Goal: Information Seeking & Learning: Learn about a topic

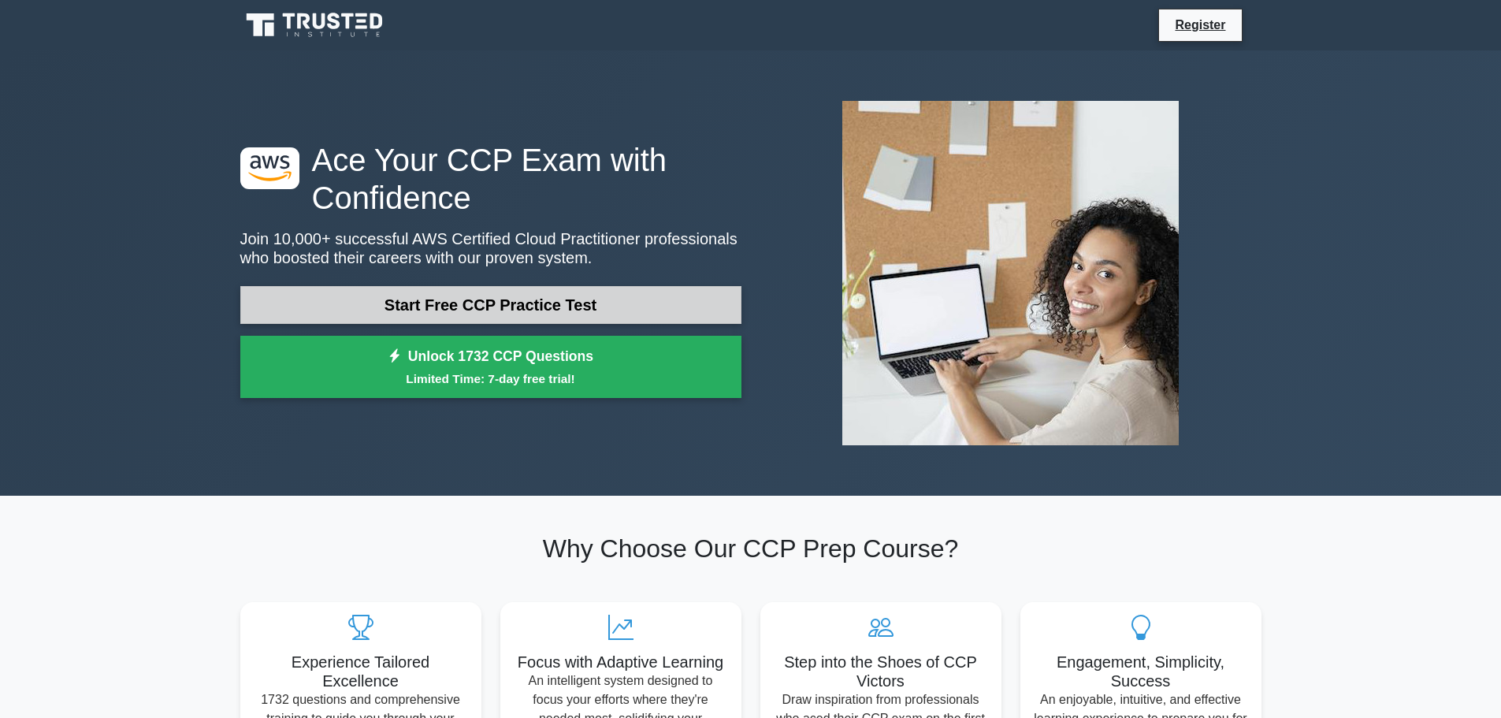
click at [526, 305] on link "Start Free CCP Practice Test" at bounding box center [490, 305] width 501 height 38
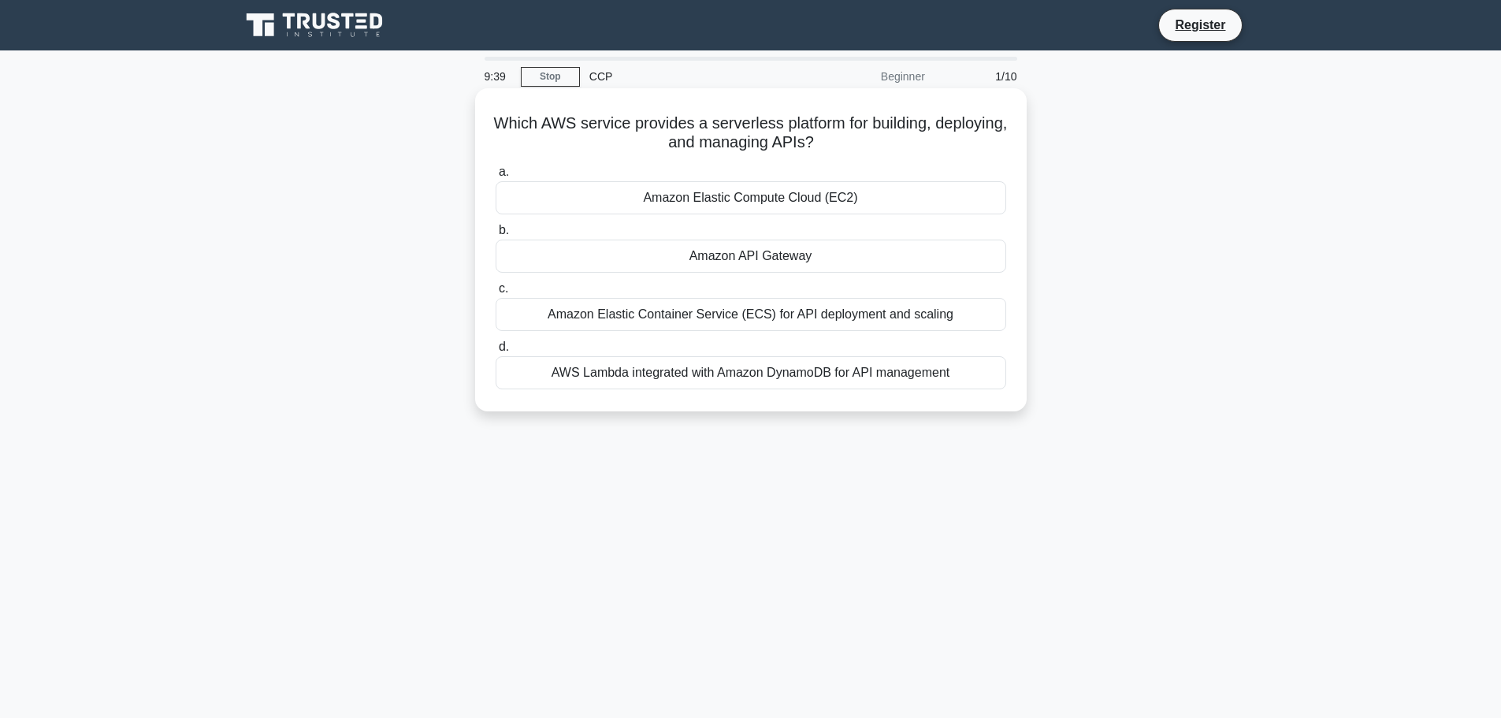
click at [659, 376] on div "AWS Lambda integrated with Amazon DynamoDB for API management" at bounding box center [750, 372] width 510 height 33
click at [495, 352] on input "d. AWS Lambda integrated with Amazon DynamoDB for API management" at bounding box center [495, 347] width 0 height 10
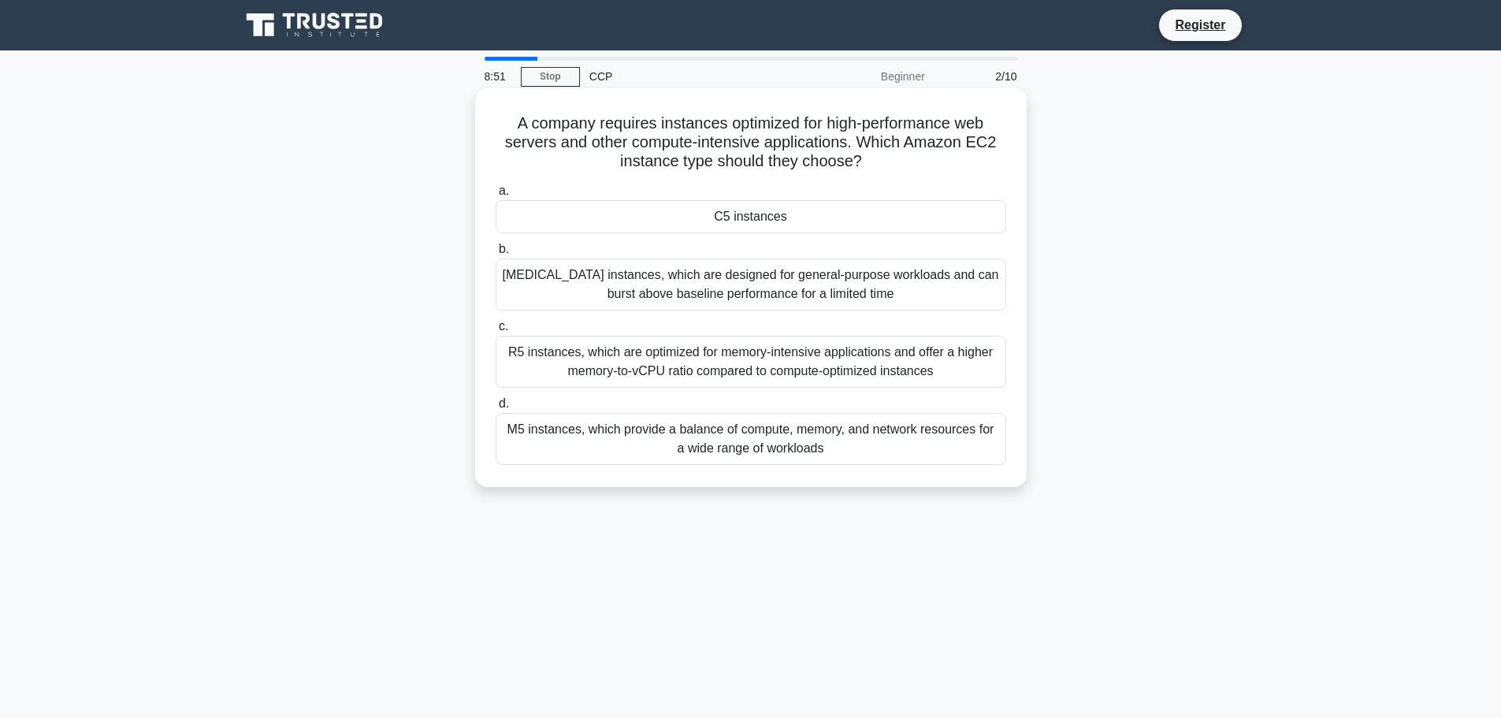
click at [762, 361] on div "R5 instances, which are optimized for memory-intensive applications and offer a…" at bounding box center [750, 362] width 510 height 52
click at [625, 376] on div "R5 instances, which are optimized for memory-intensive applications and offer a…" at bounding box center [750, 362] width 510 height 52
click at [495, 332] on input "c. R5 instances, which are optimized for memory-intensive applications and offe…" at bounding box center [495, 326] width 0 height 10
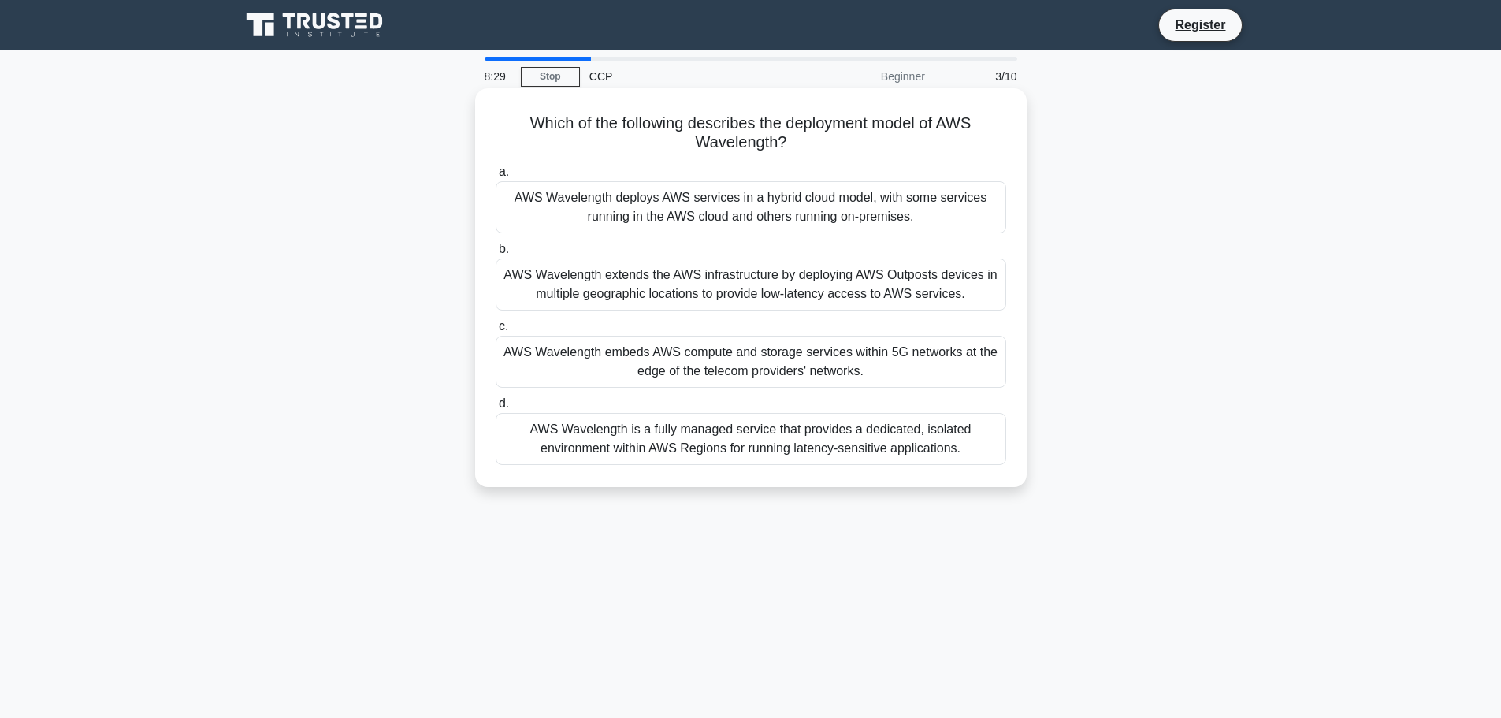
click at [622, 290] on div "AWS Wavelength extends the AWS infrastructure by deploying AWS Outposts devices…" at bounding box center [750, 284] width 510 height 52
click at [495, 254] on input "b. AWS Wavelength extends the AWS infrastructure by deploying AWS Outposts devi…" at bounding box center [495, 249] width 0 height 10
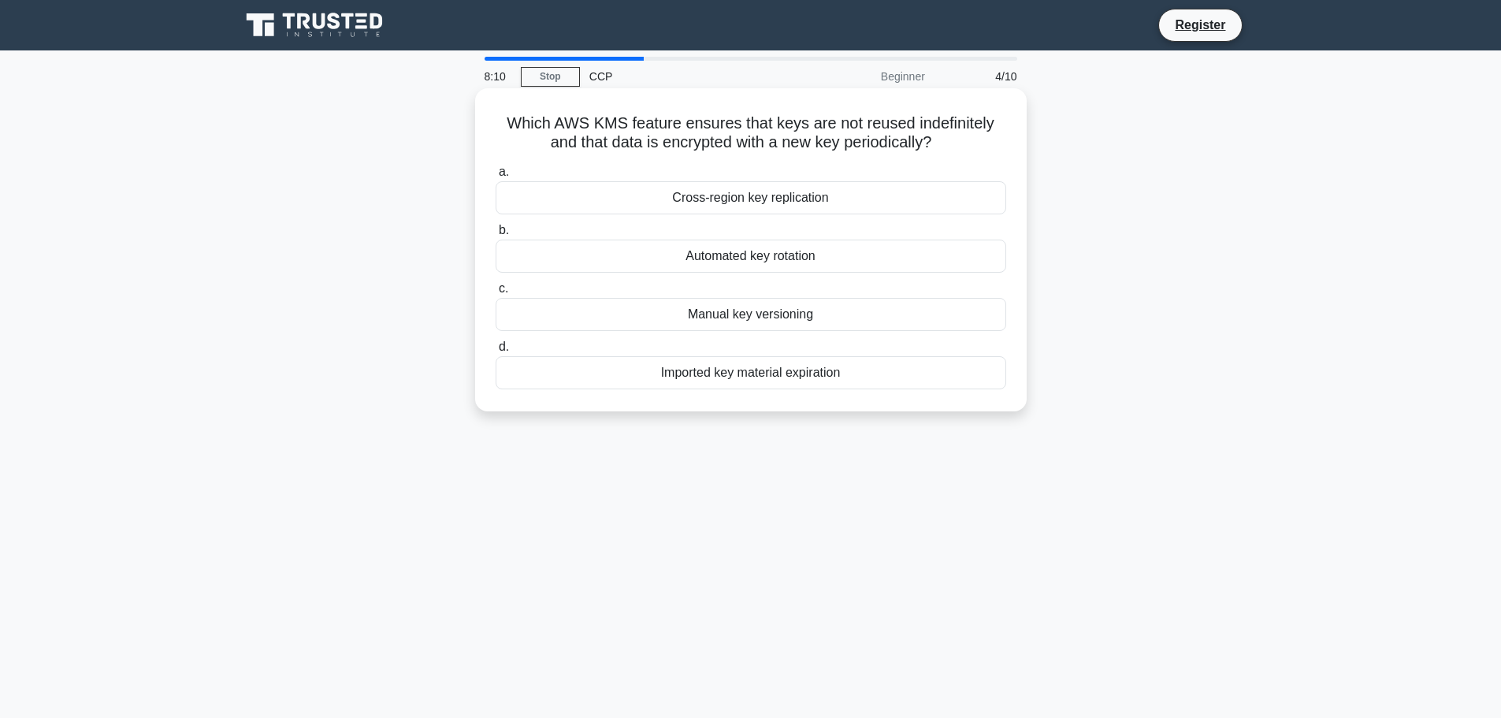
click at [677, 257] on div "Automated key rotation" at bounding box center [750, 255] width 510 height 33
click at [495, 236] on input "b. Automated key rotation" at bounding box center [495, 230] width 0 height 10
click at [699, 261] on div "IAM policies" at bounding box center [750, 255] width 510 height 33
click at [495, 236] on input "b. IAM policies" at bounding box center [495, 230] width 0 height 10
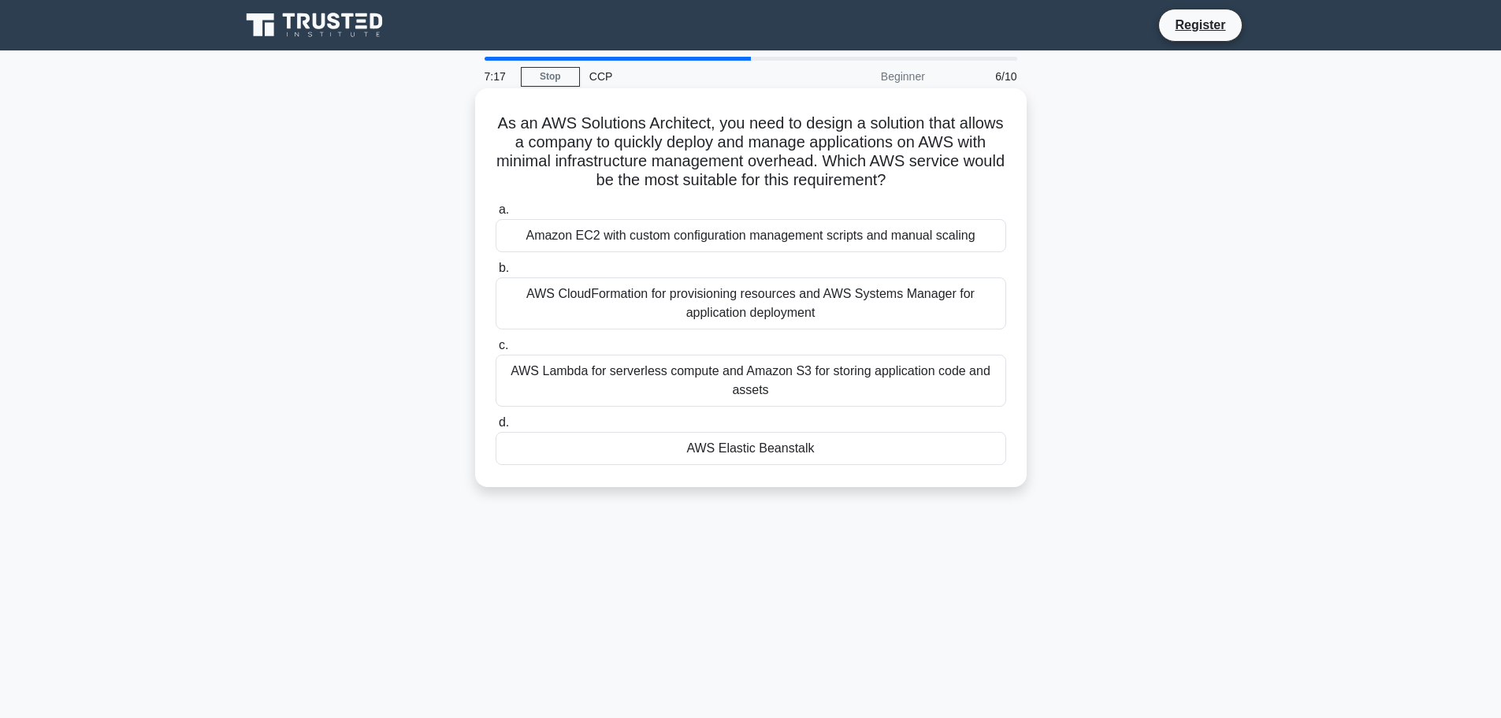
click at [702, 446] on div "AWS Elastic Beanstalk" at bounding box center [750, 448] width 510 height 33
click at [495, 428] on input "d. AWS Elastic Beanstalk" at bounding box center [495, 422] width 0 height 10
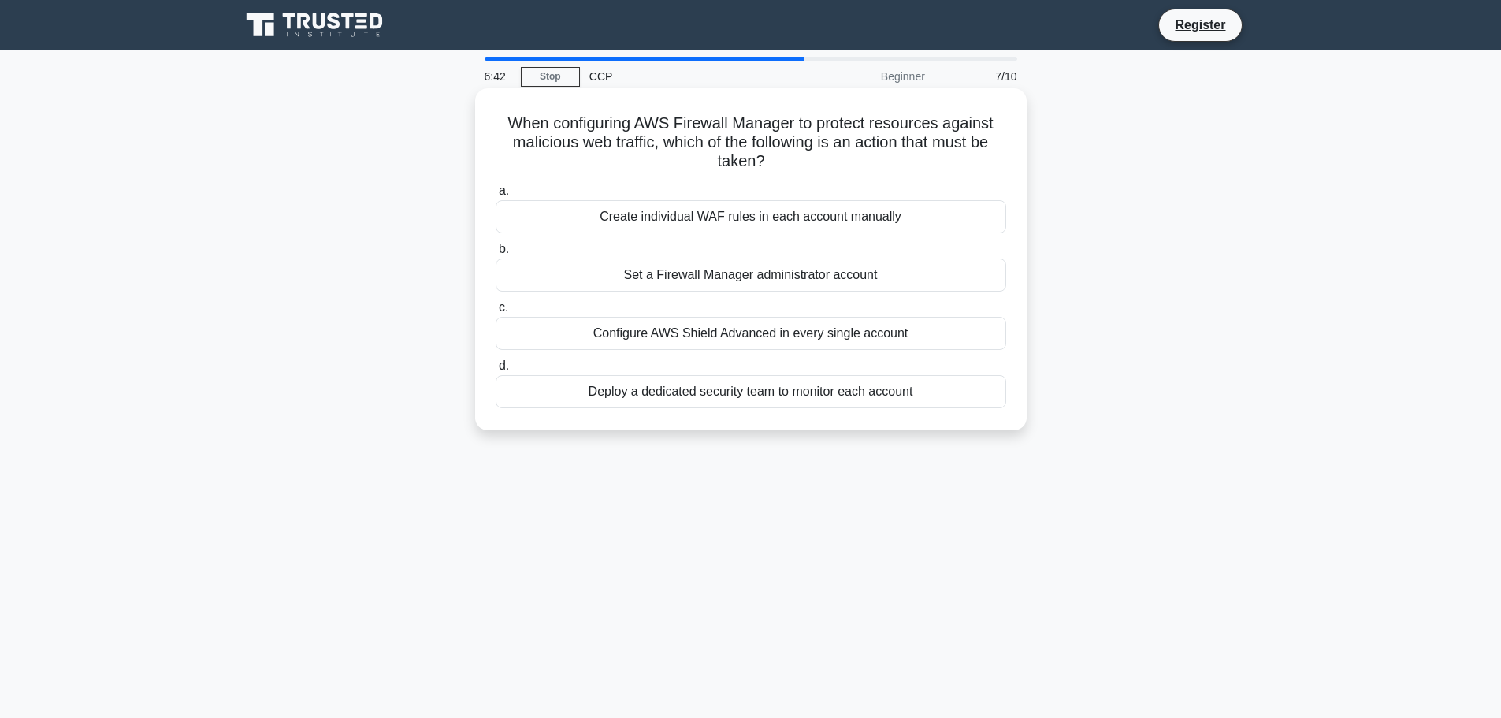
click at [752, 330] on div "Configure AWS Shield Advanced in every single account" at bounding box center [750, 333] width 510 height 33
click at [495, 313] on input "c. Configure AWS Shield Advanced in every single account" at bounding box center [495, 307] width 0 height 10
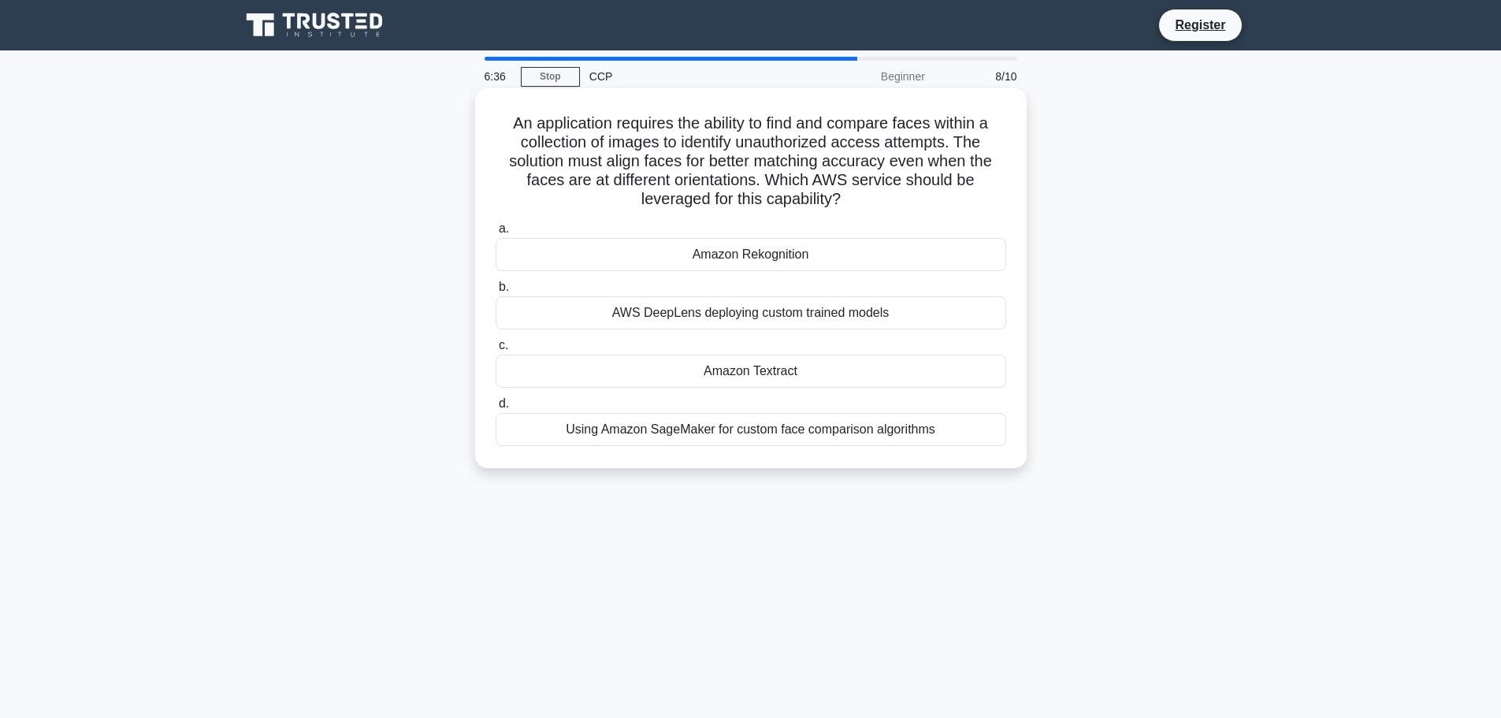
click at [785, 258] on div "Amazon Rekognition" at bounding box center [750, 254] width 510 height 33
click at [495, 234] on input "a. Amazon Rekognition" at bounding box center [495, 229] width 0 height 10
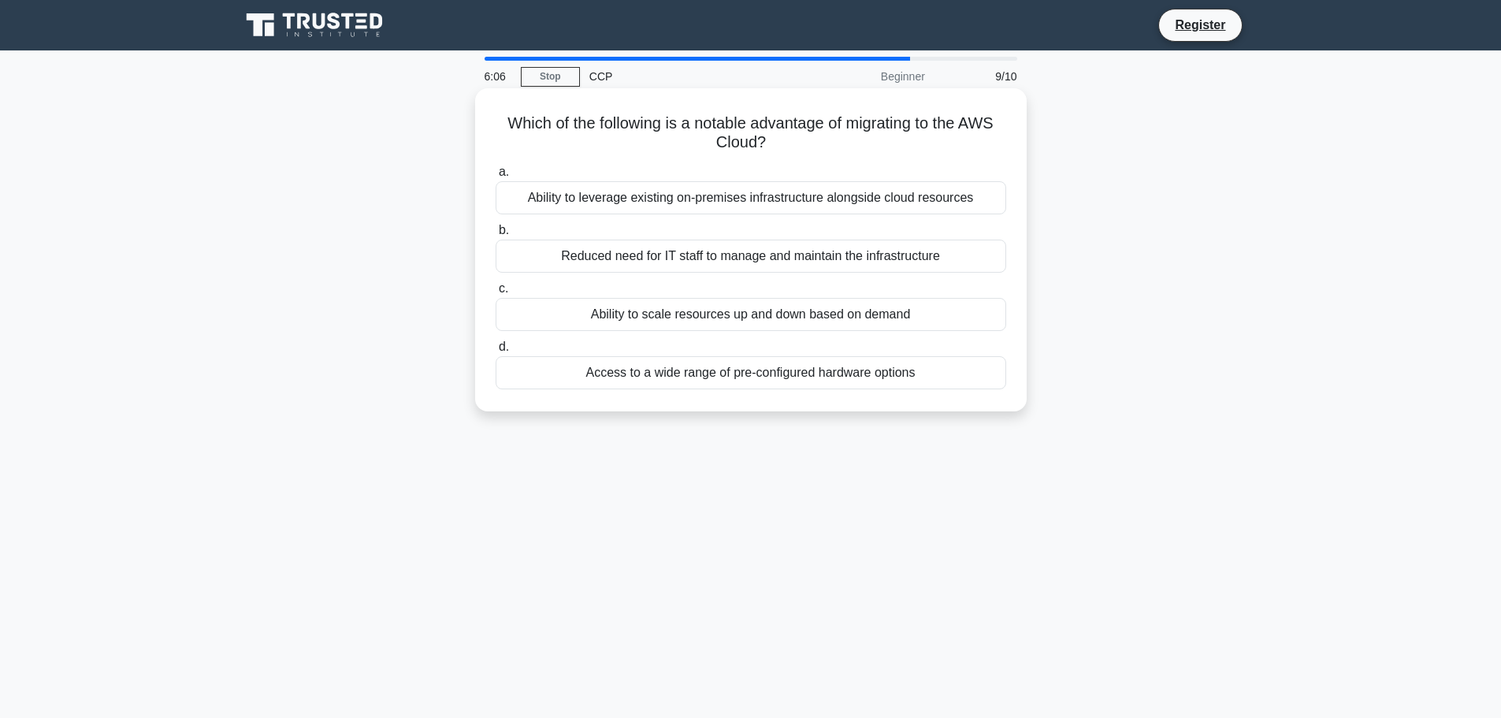
click at [729, 259] on div "Reduced need for IT staff to manage and maintain the infrastructure" at bounding box center [750, 255] width 510 height 33
click at [495, 236] on input "b. Reduced need for IT staff to manage and maintain the infrastructure" at bounding box center [495, 230] width 0 height 10
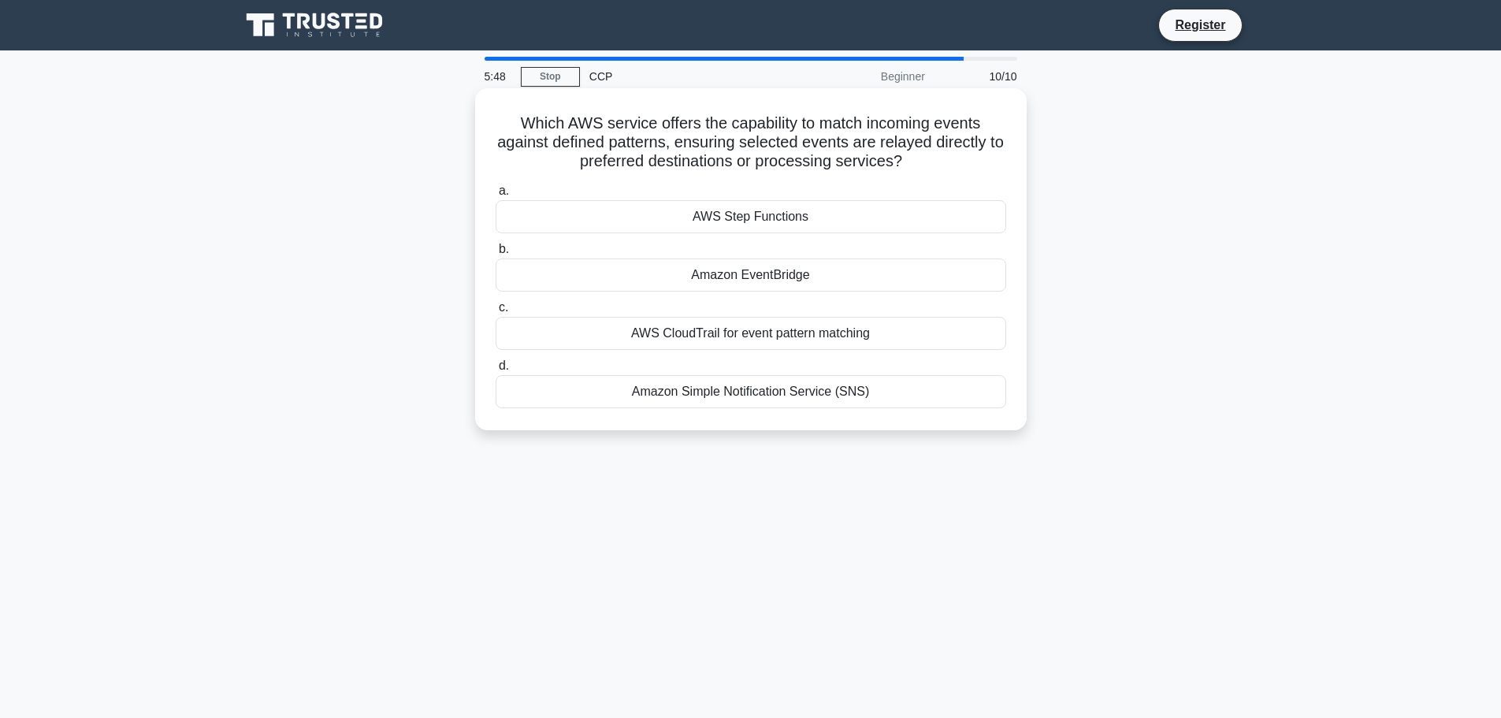
click at [710, 276] on div "Amazon EventBridge" at bounding box center [750, 274] width 510 height 33
click at [495, 254] on input "b. Amazon EventBridge" at bounding box center [495, 249] width 0 height 10
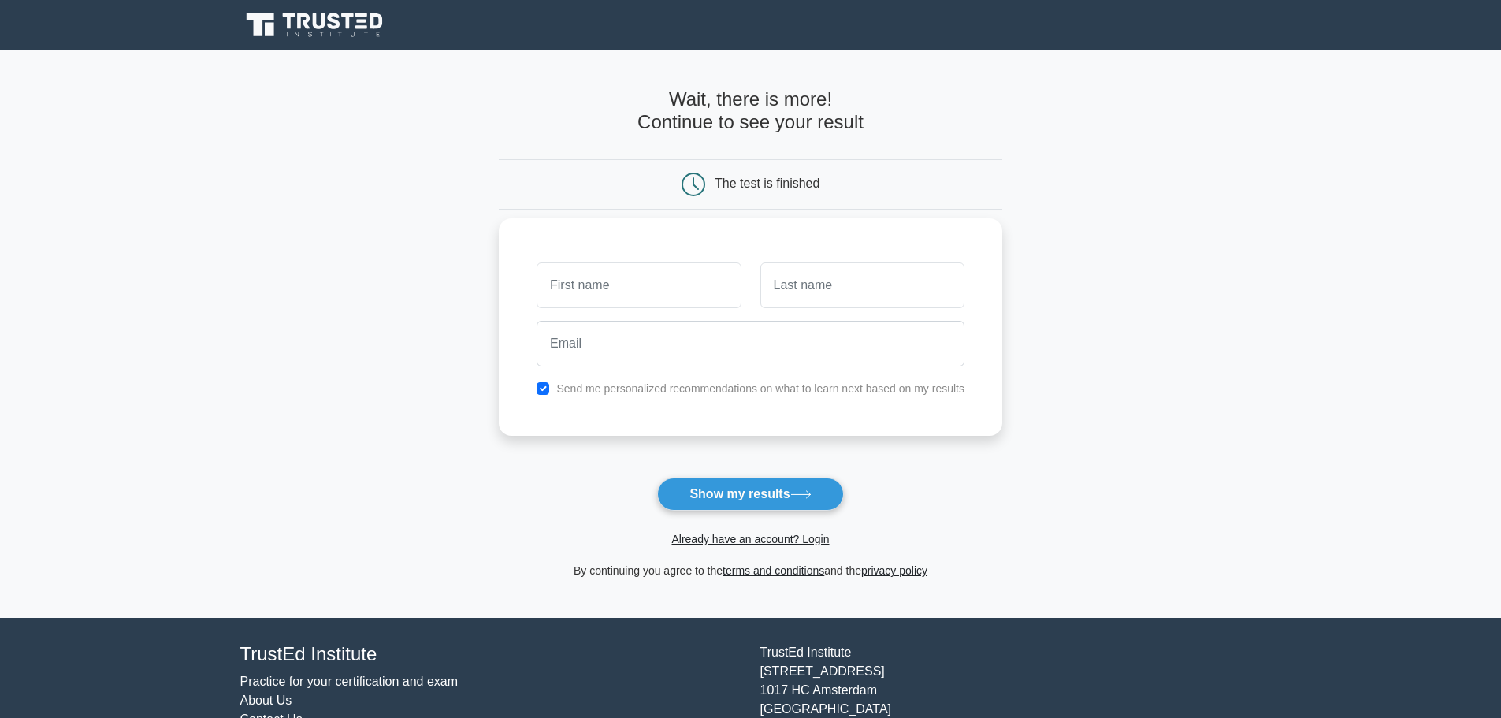
click at [668, 277] on input "text" at bounding box center [638, 285] width 204 height 46
click at [657, 390] on label "Send me personalized recommendations on what to learn next based on my results" at bounding box center [760, 388] width 408 height 13
click at [557, 387] on label "Send me personalized recommendations on what to learn next based on my results" at bounding box center [760, 388] width 408 height 13
click at [547, 388] on input "checkbox" at bounding box center [542, 388] width 13 height 13
checkbox input "false"
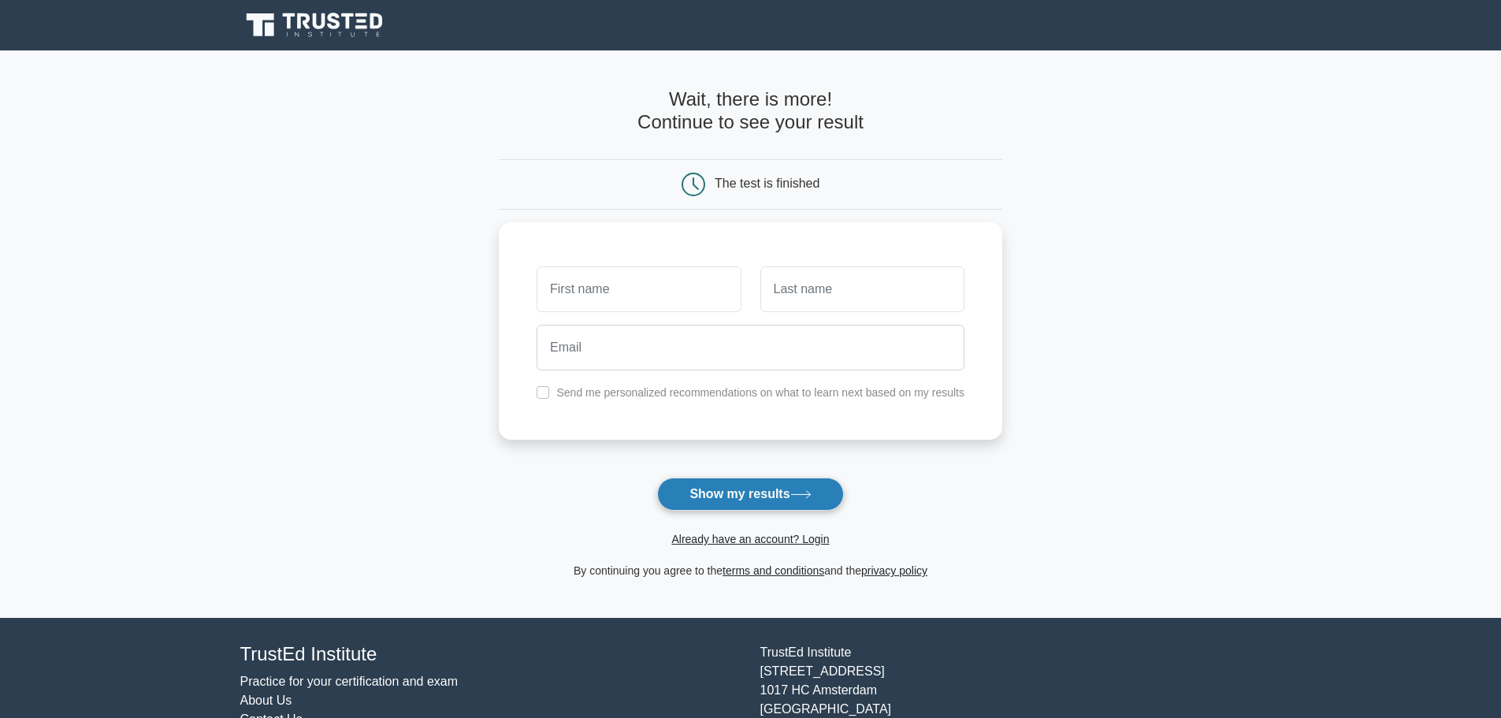
click at [710, 495] on button "Show my results" at bounding box center [750, 493] width 186 height 33
click at [653, 296] on input "text" at bounding box center [638, 285] width 204 height 46
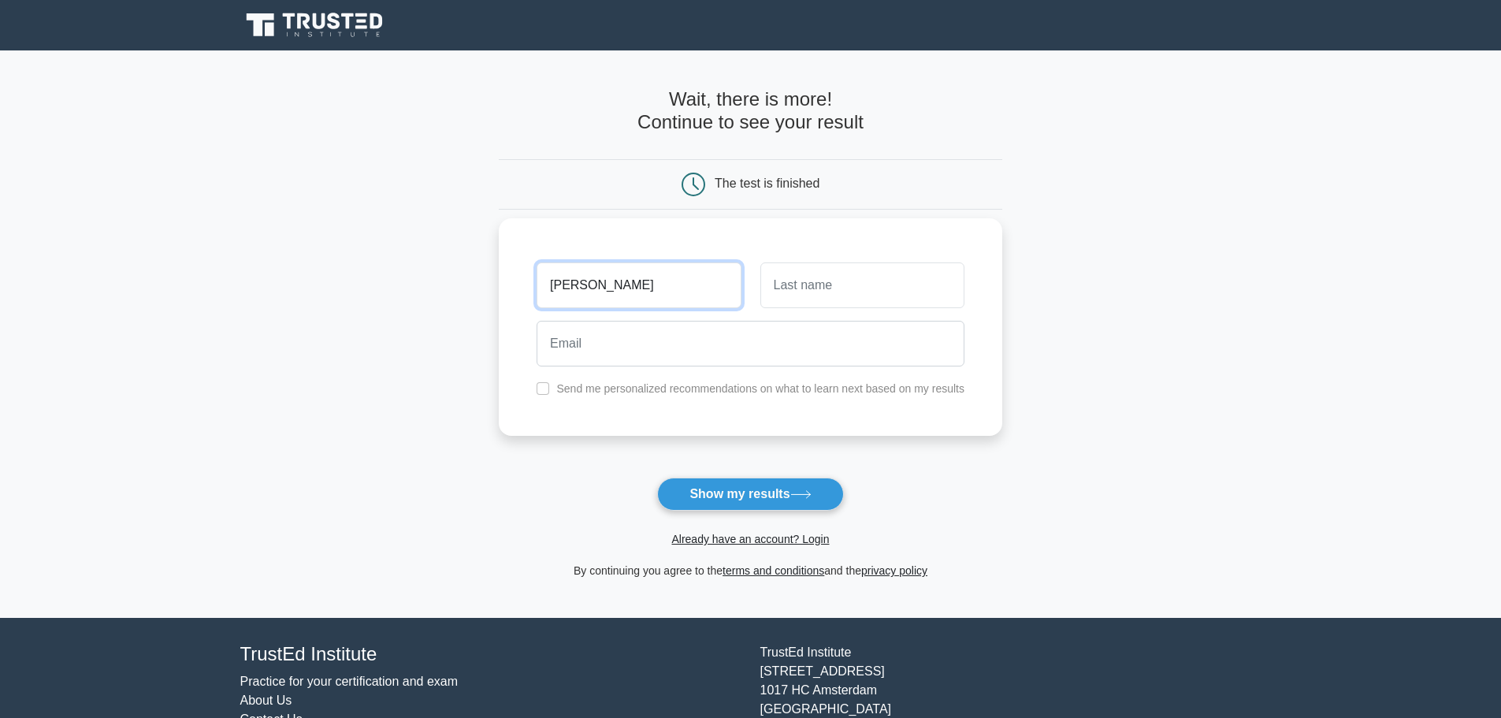
type input "[PERSON_NAME]"
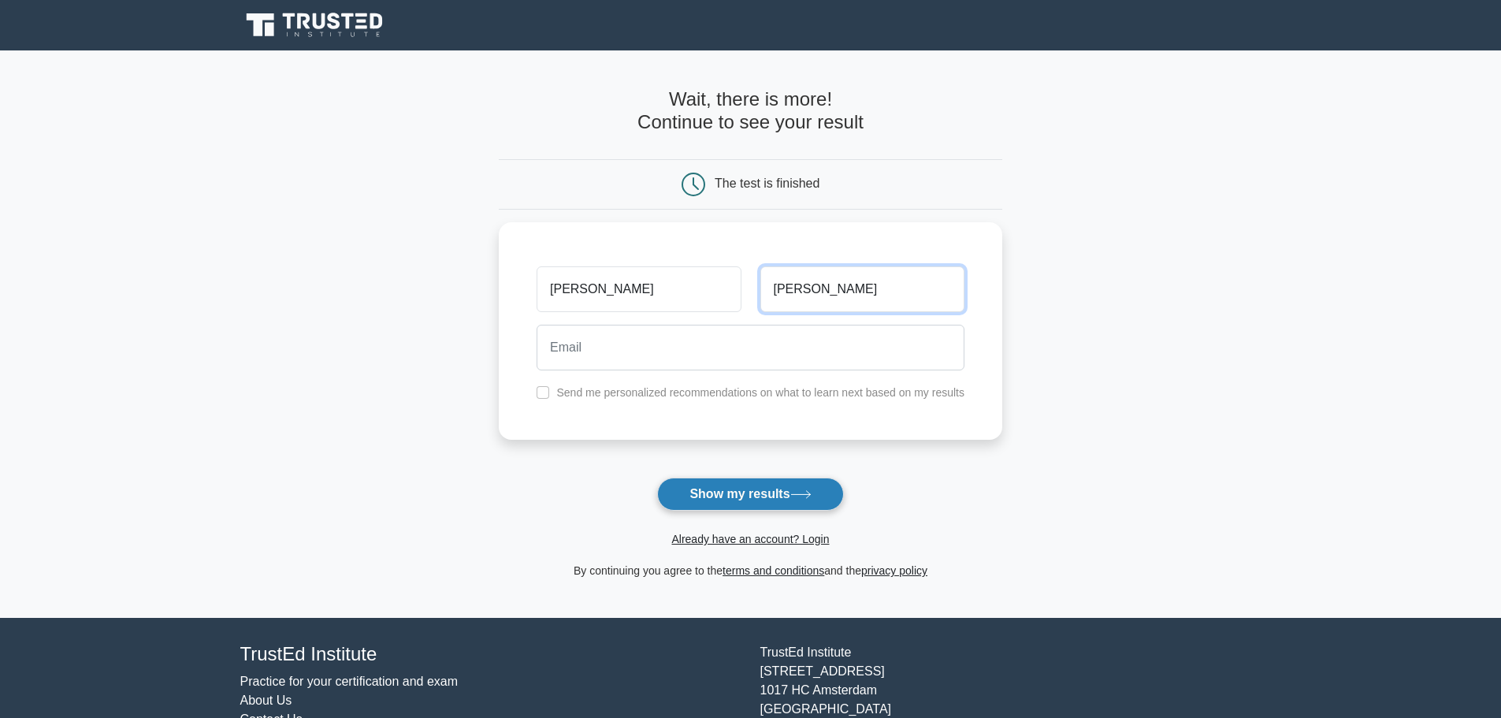
type input "[PERSON_NAME]"
click at [811, 495] on icon at bounding box center [800, 494] width 21 height 9
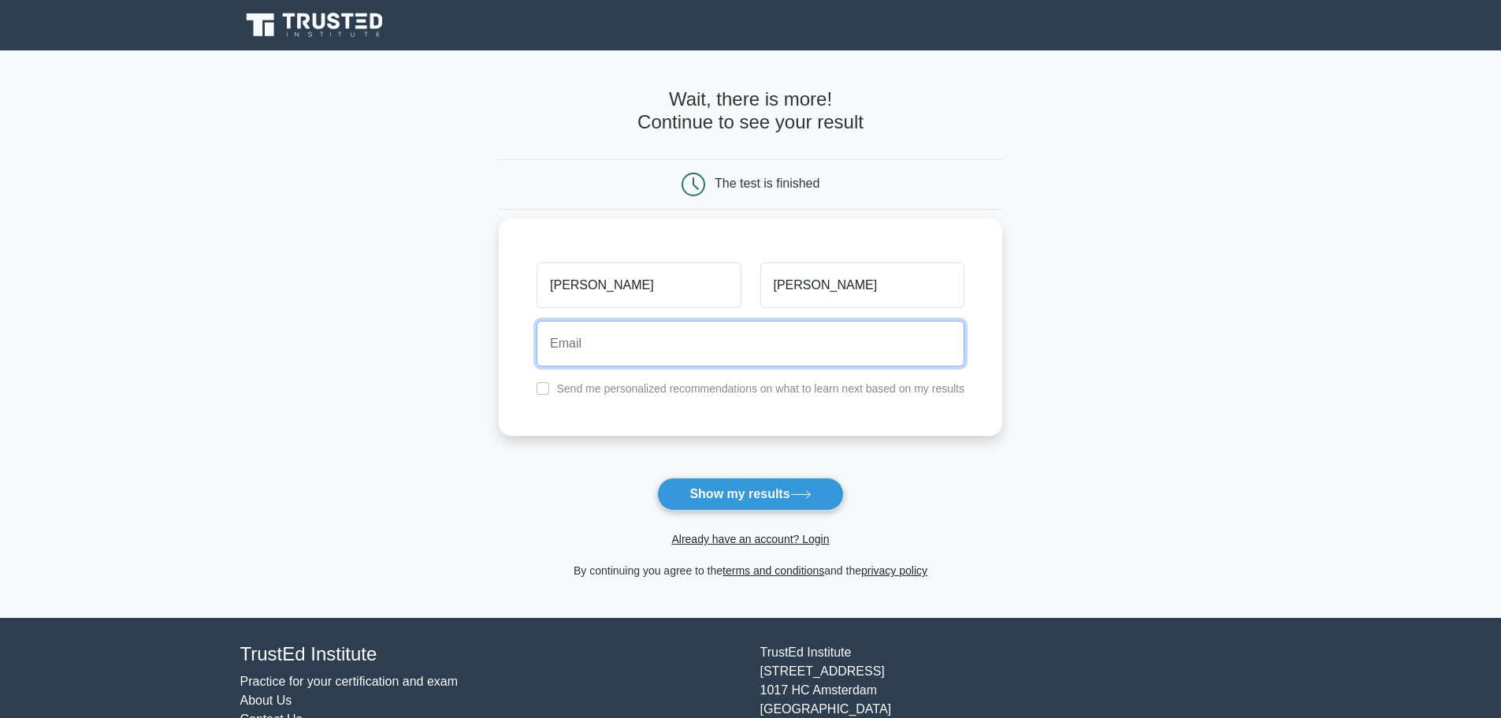
click at [683, 361] on input "email" at bounding box center [750, 344] width 428 height 46
type input "[EMAIL_ADDRESS][DOMAIN_NAME]"
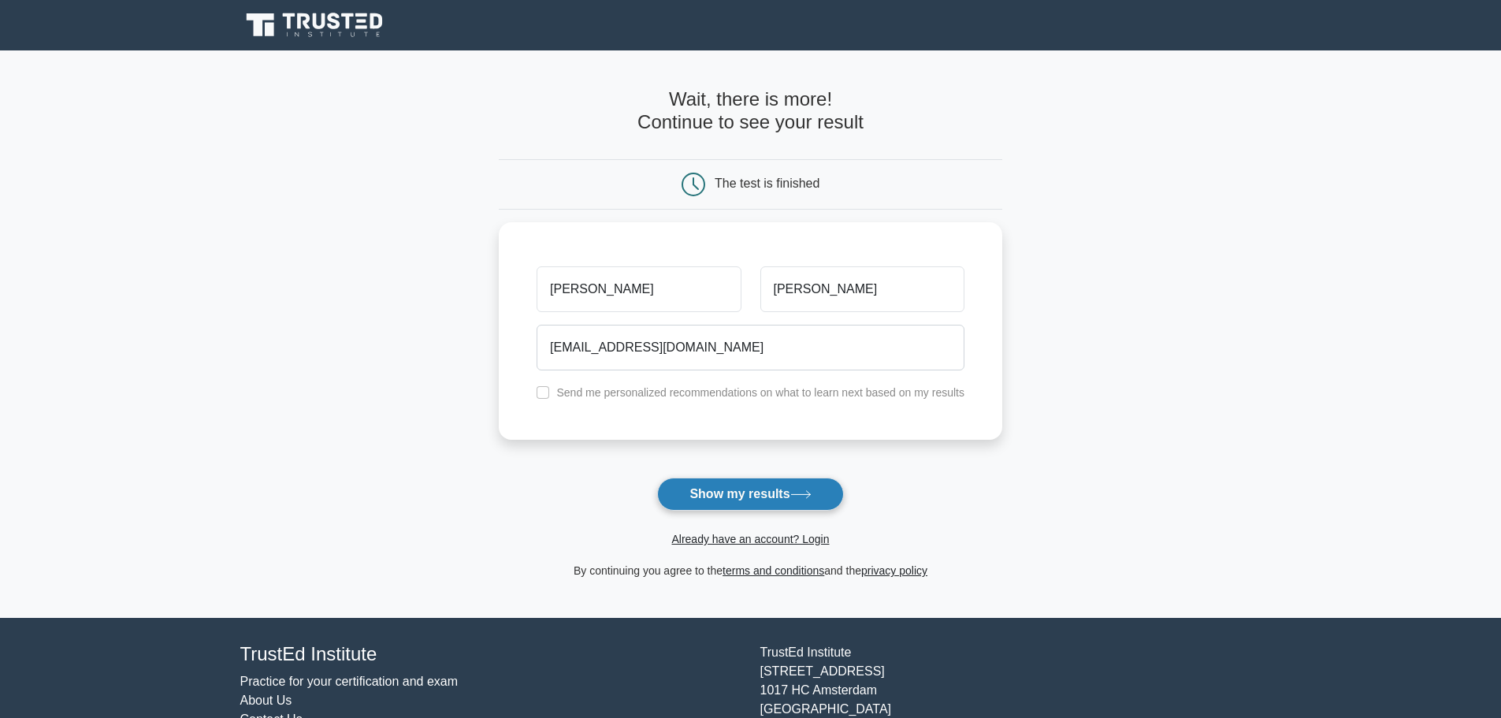
click at [719, 485] on button "Show my results" at bounding box center [750, 493] width 186 height 33
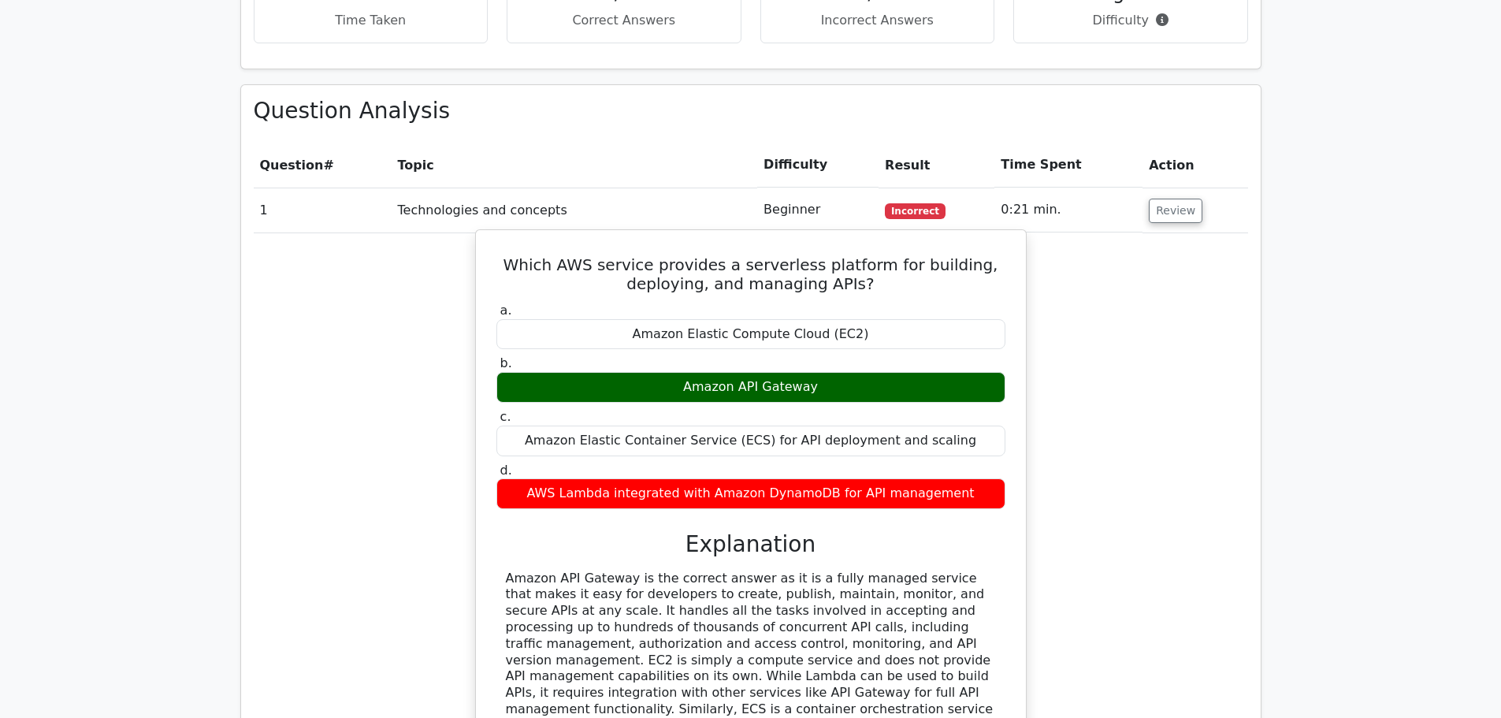
scroll to position [1023, 0]
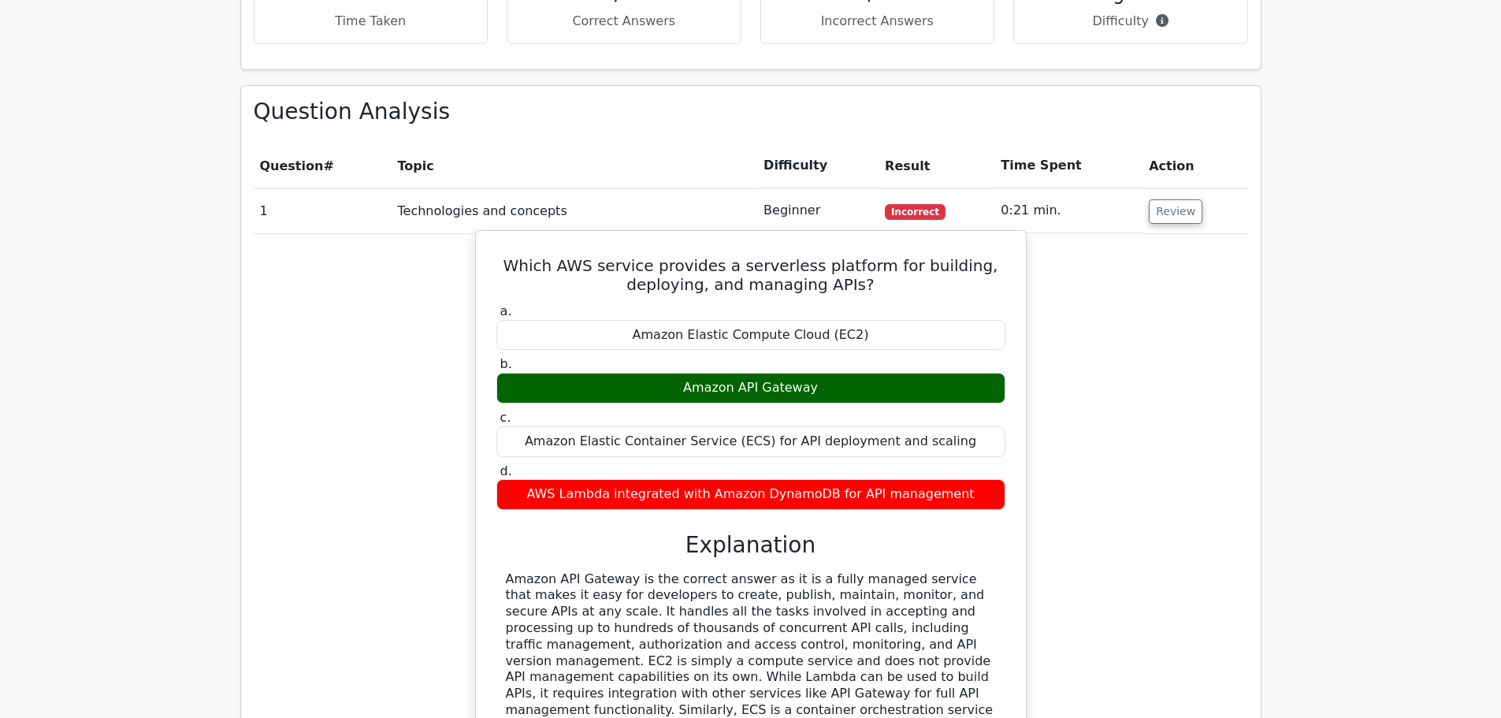
click at [762, 256] on h5 "Which AWS service provides a serverless platform for building, deploying, and m…" at bounding box center [751, 275] width 512 height 38
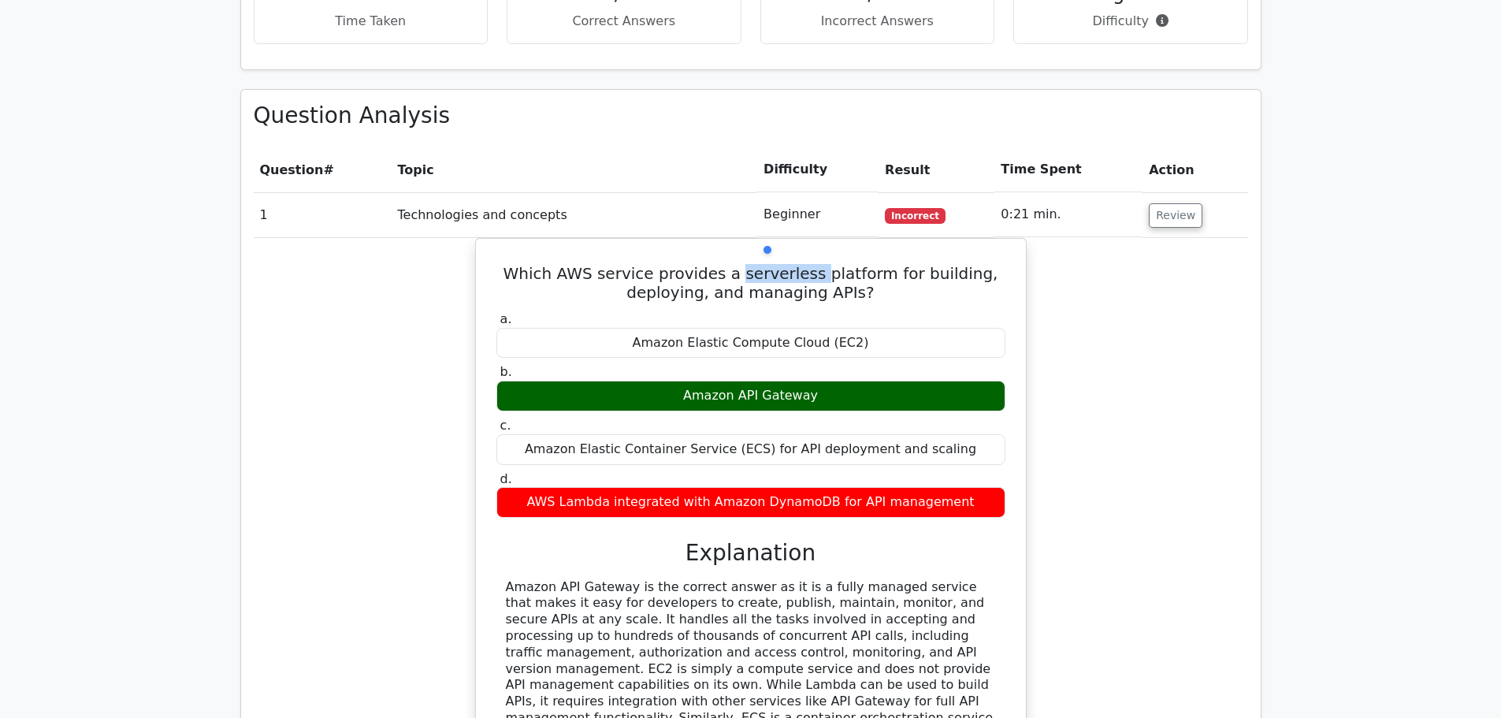
click at [833, 250] on div at bounding box center [835, 250] width 150 height 32
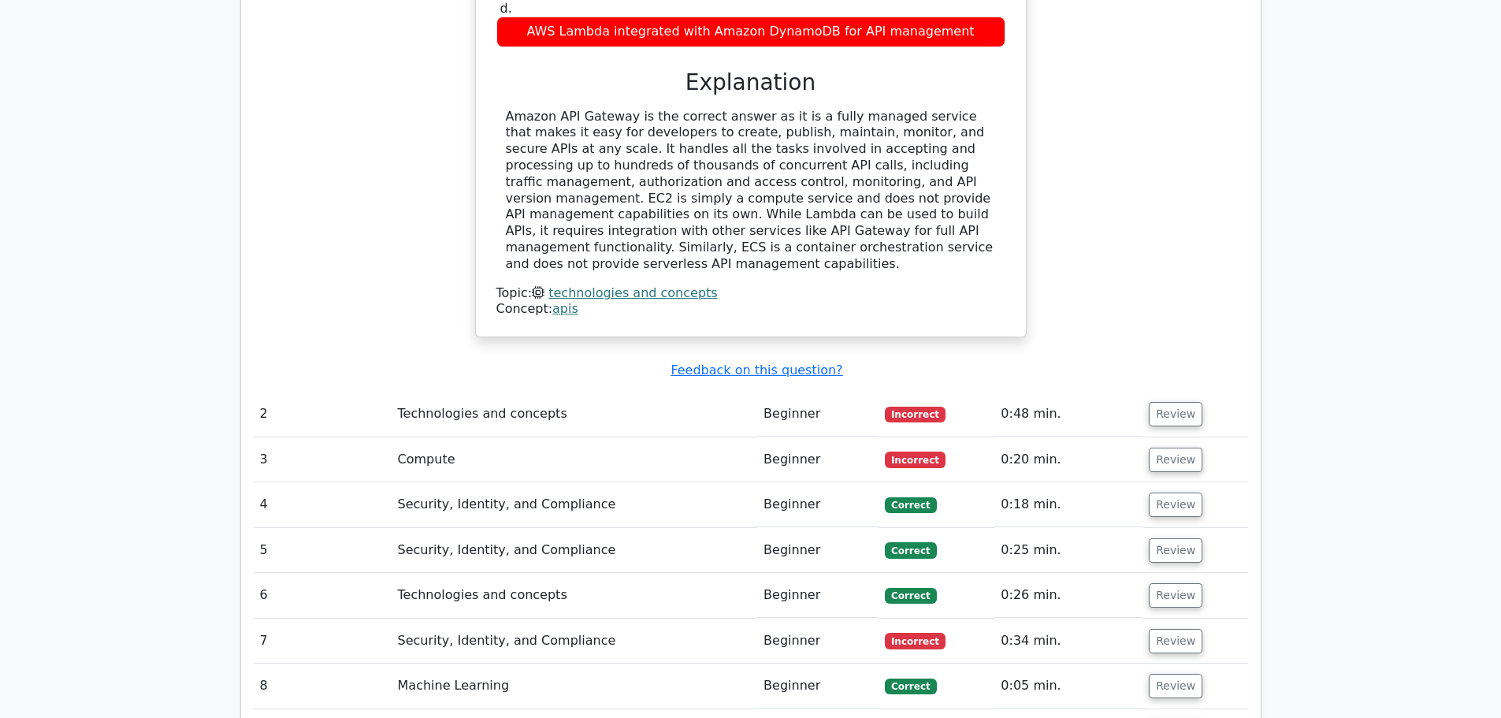
click at [575, 391] on td "Technologies and concepts" at bounding box center [574, 413] width 366 height 45
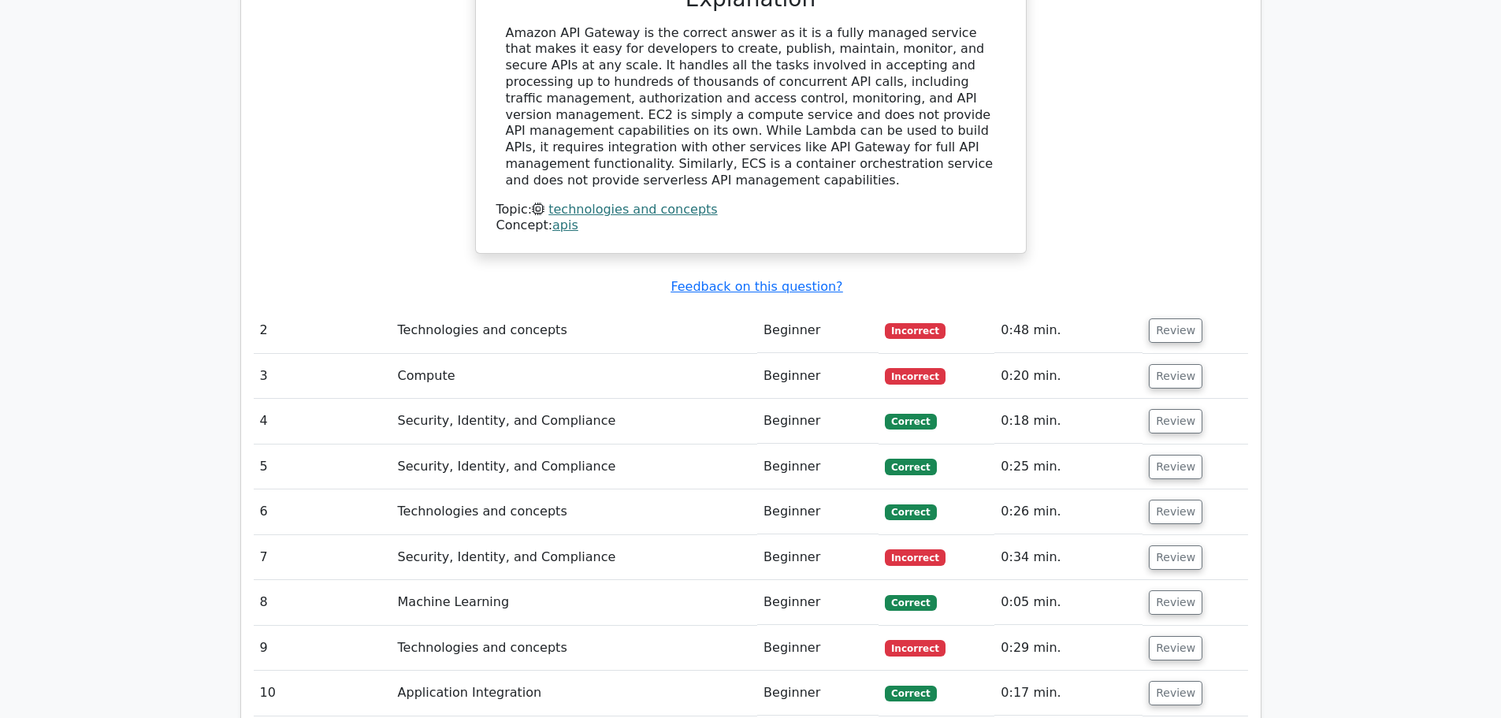
scroll to position [1574, 0]
click at [1174, 317] on button "Review" at bounding box center [1175, 329] width 54 height 24
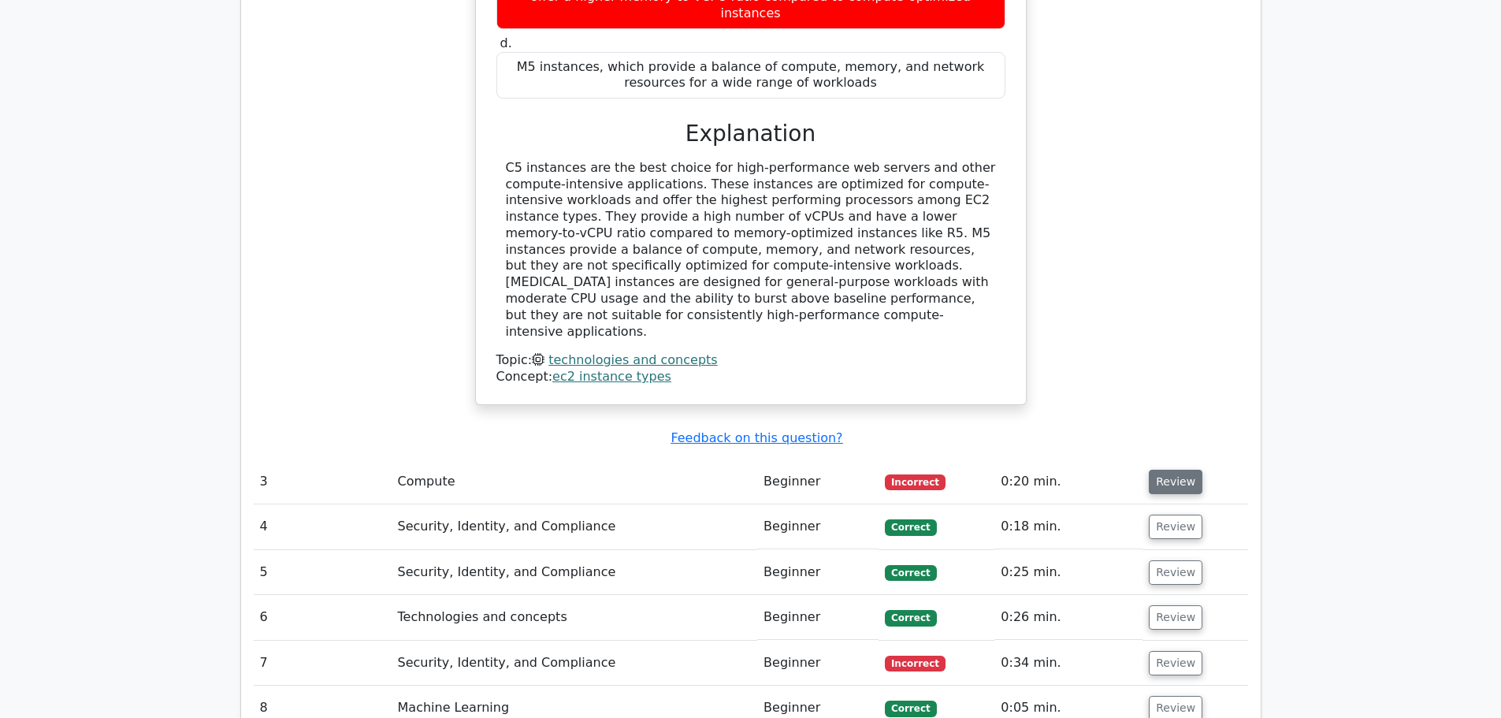
scroll to position [2193, 0]
click at [1163, 469] on button "Review" at bounding box center [1175, 481] width 54 height 24
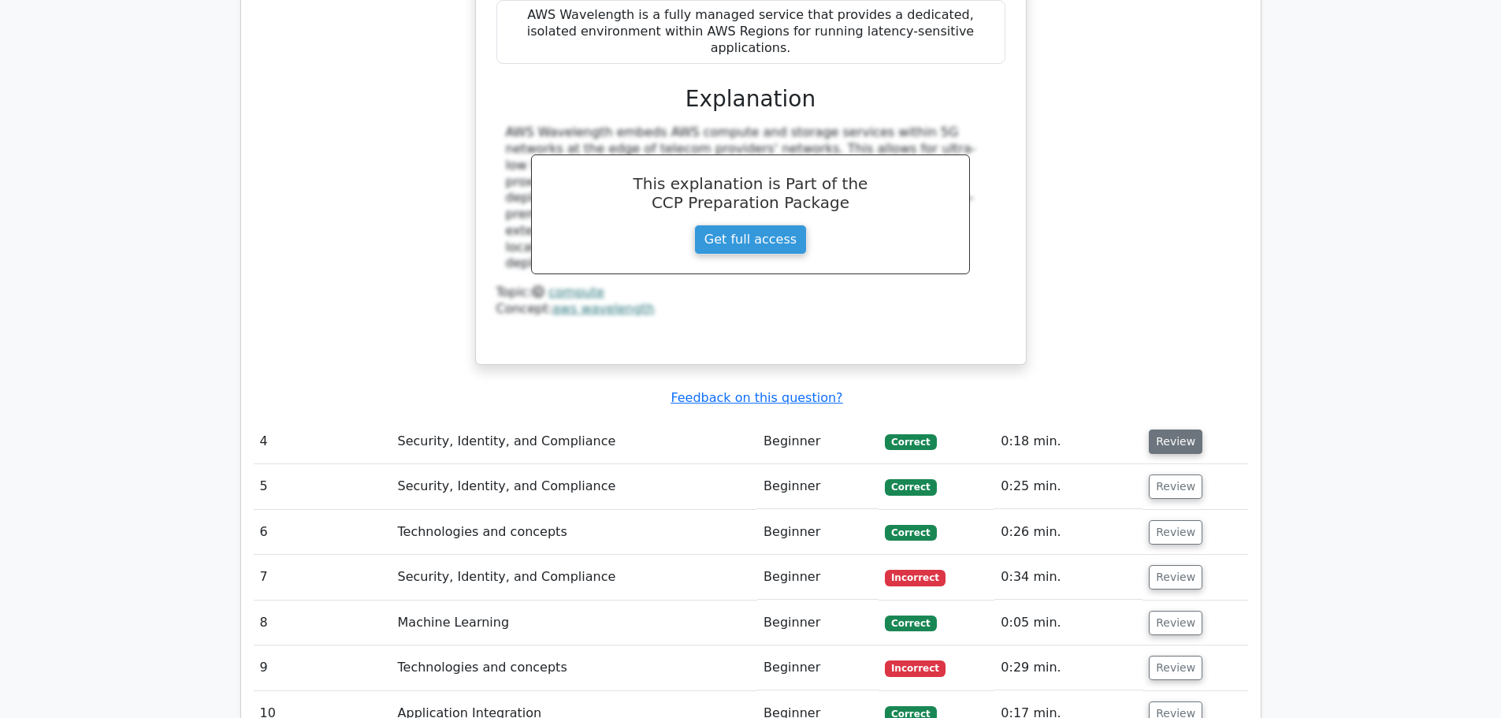
scroll to position [3013, 0]
click at [1162, 417] on td "Review" at bounding box center [1194, 439] width 105 height 45
click at [1161, 428] on button "Review" at bounding box center [1175, 440] width 54 height 24
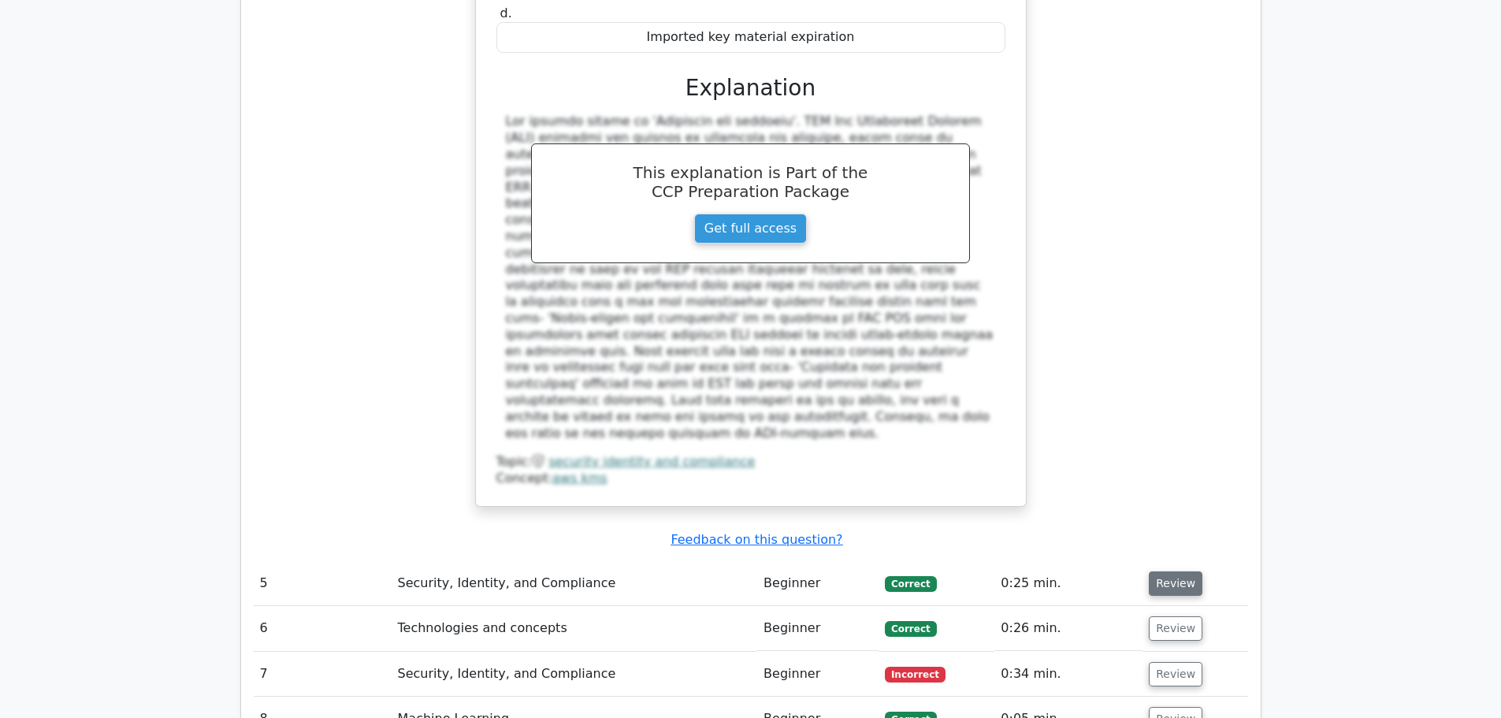
click at [1167, 571] on button "Review" at bounding box center [1175, 583] width 54 height 24
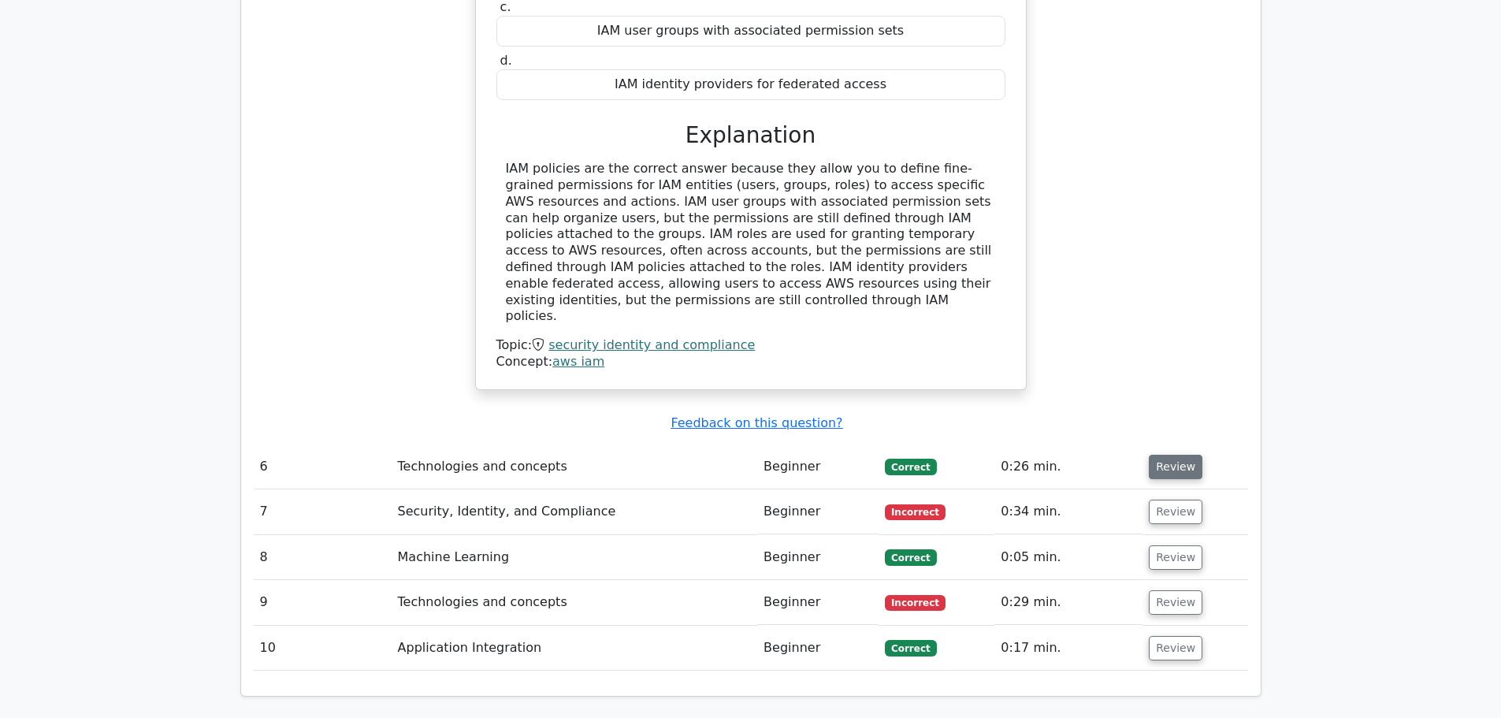
scroll to position [4509, 0]
click at [1168, 454] on button "Review" at bounding box center [1175, 466] width 54 height 24
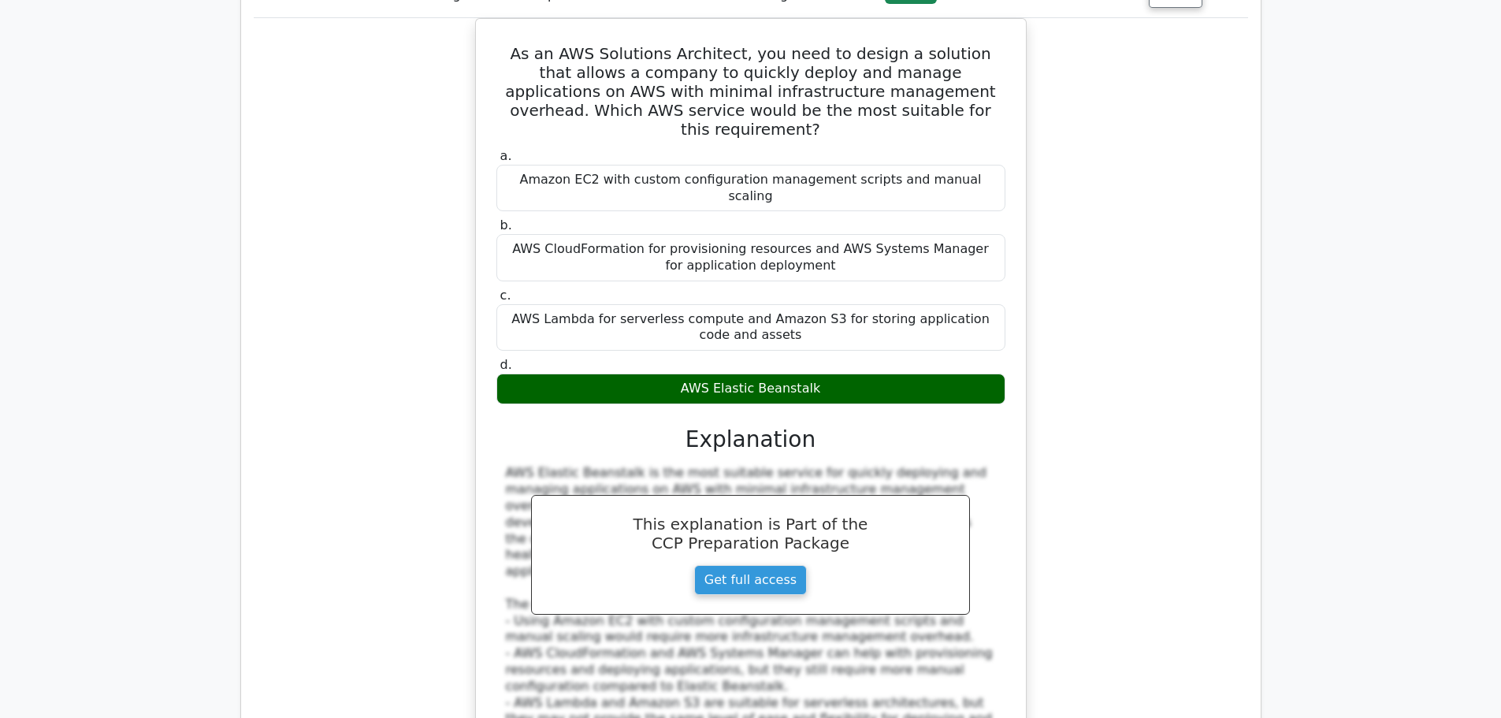
scroll to position [4981, 0]
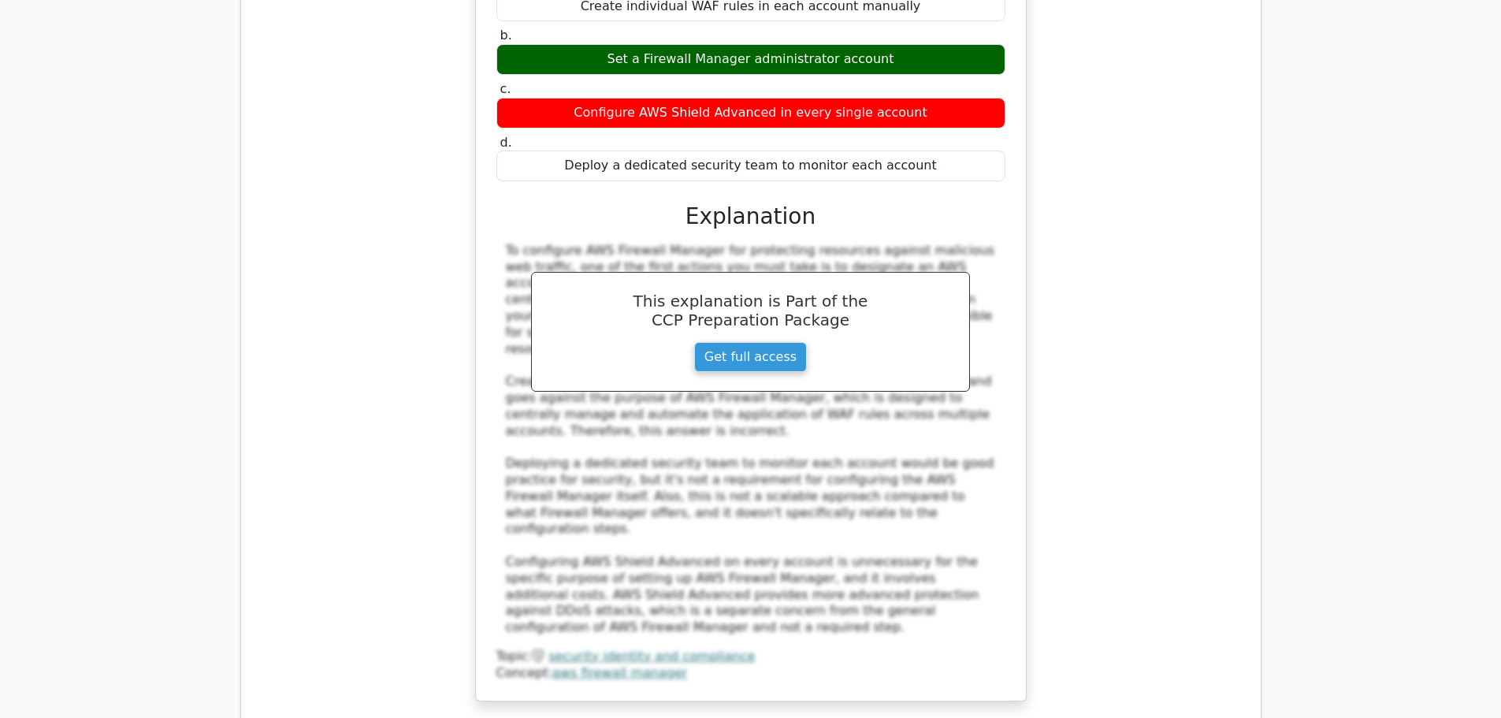
scroll to position [6005, 0]
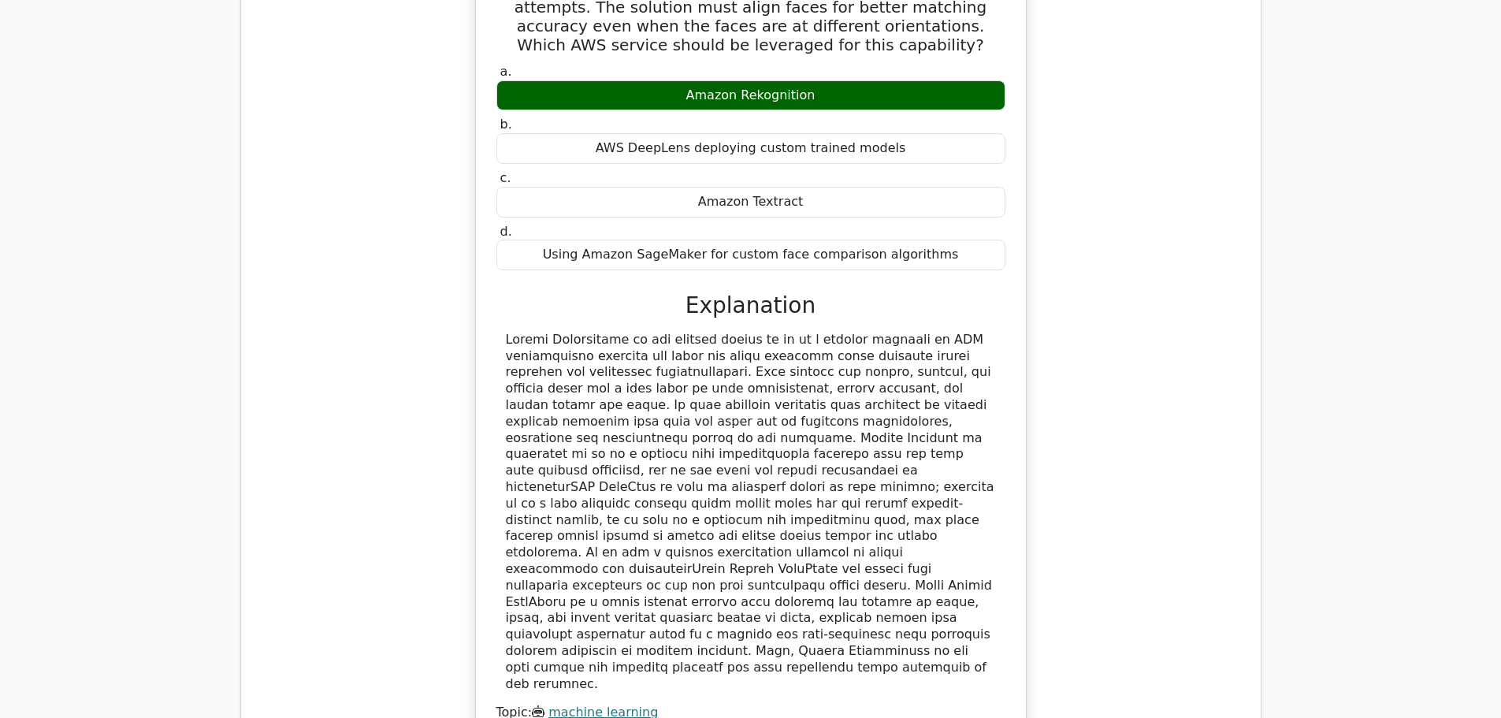
scroll to position [6872, 0]
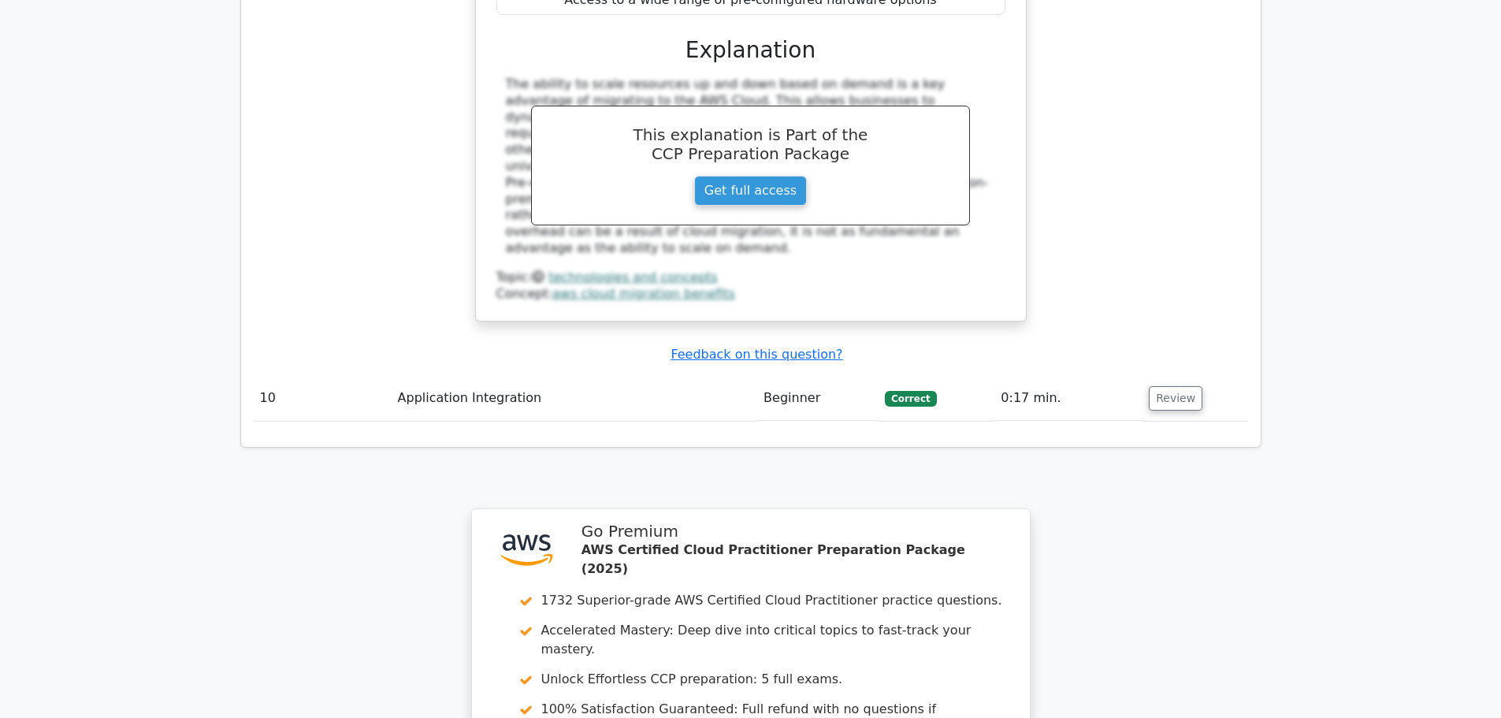
scroll to position [8030, 0]
